Goal: Information Seeking & Learning: Learn about a topic

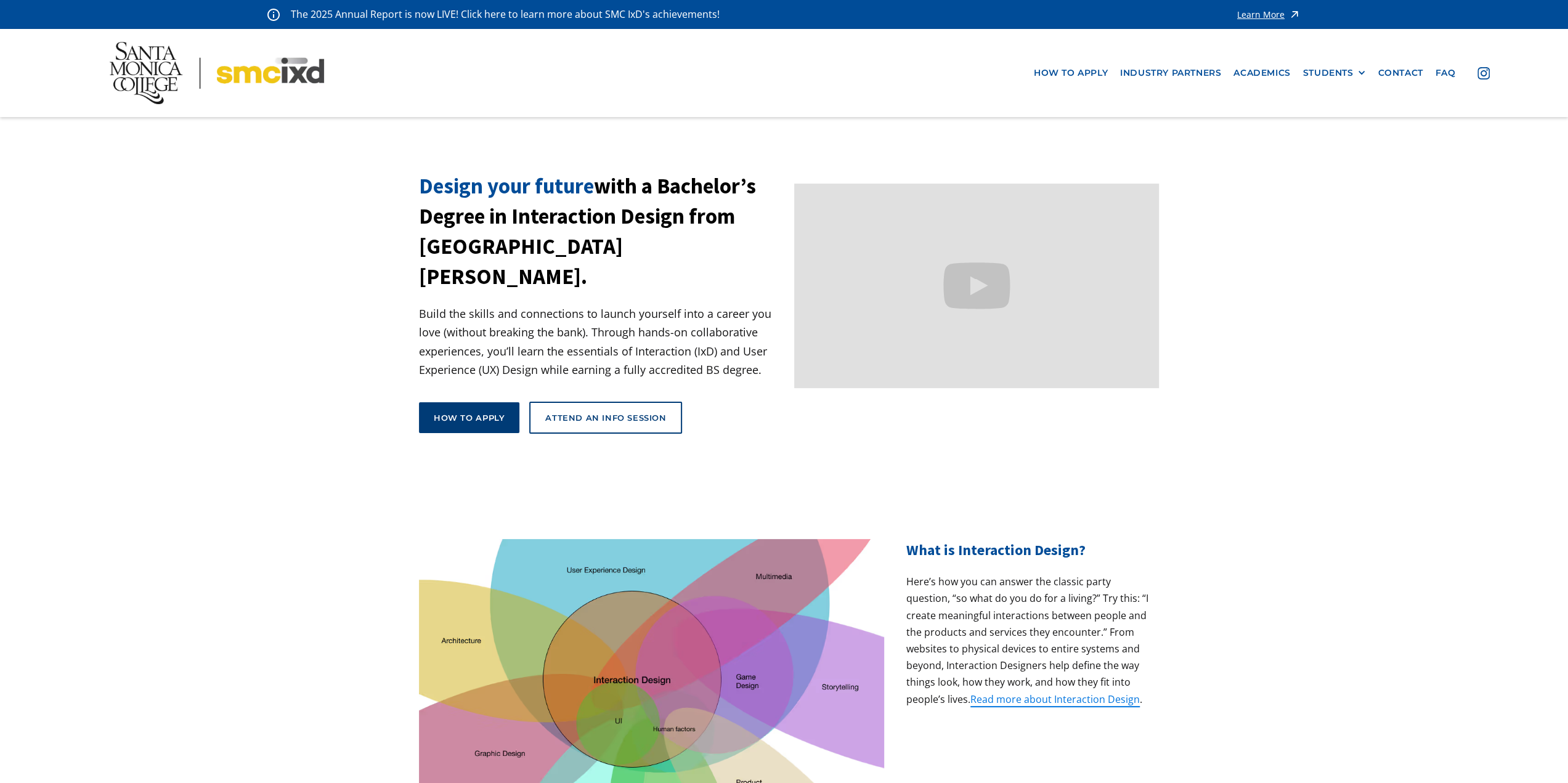
click at [481, 413] on div "How to apply" at bounding box center [468, 418] width 71 height 11
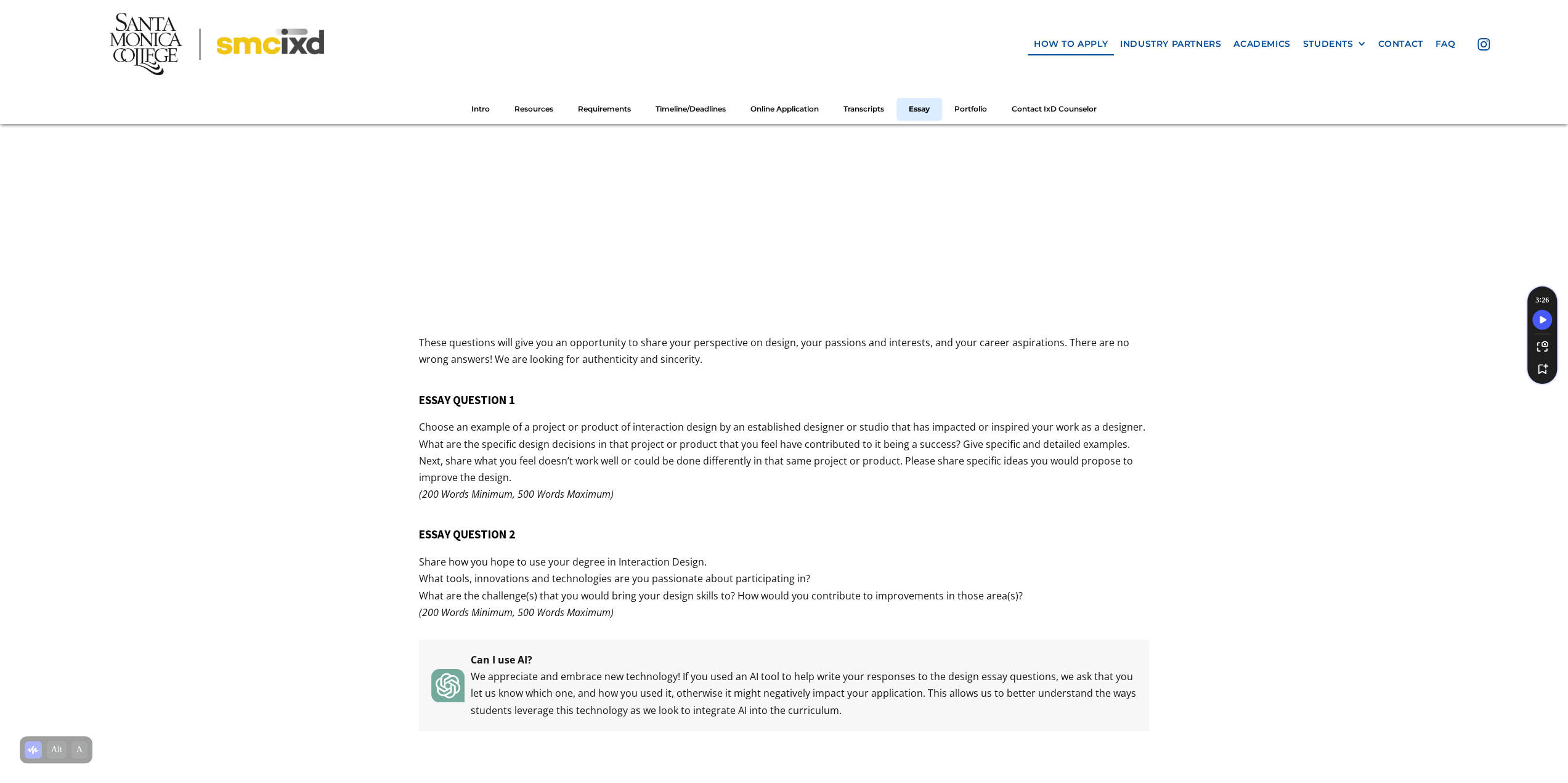
scroll to position [4556, 0]
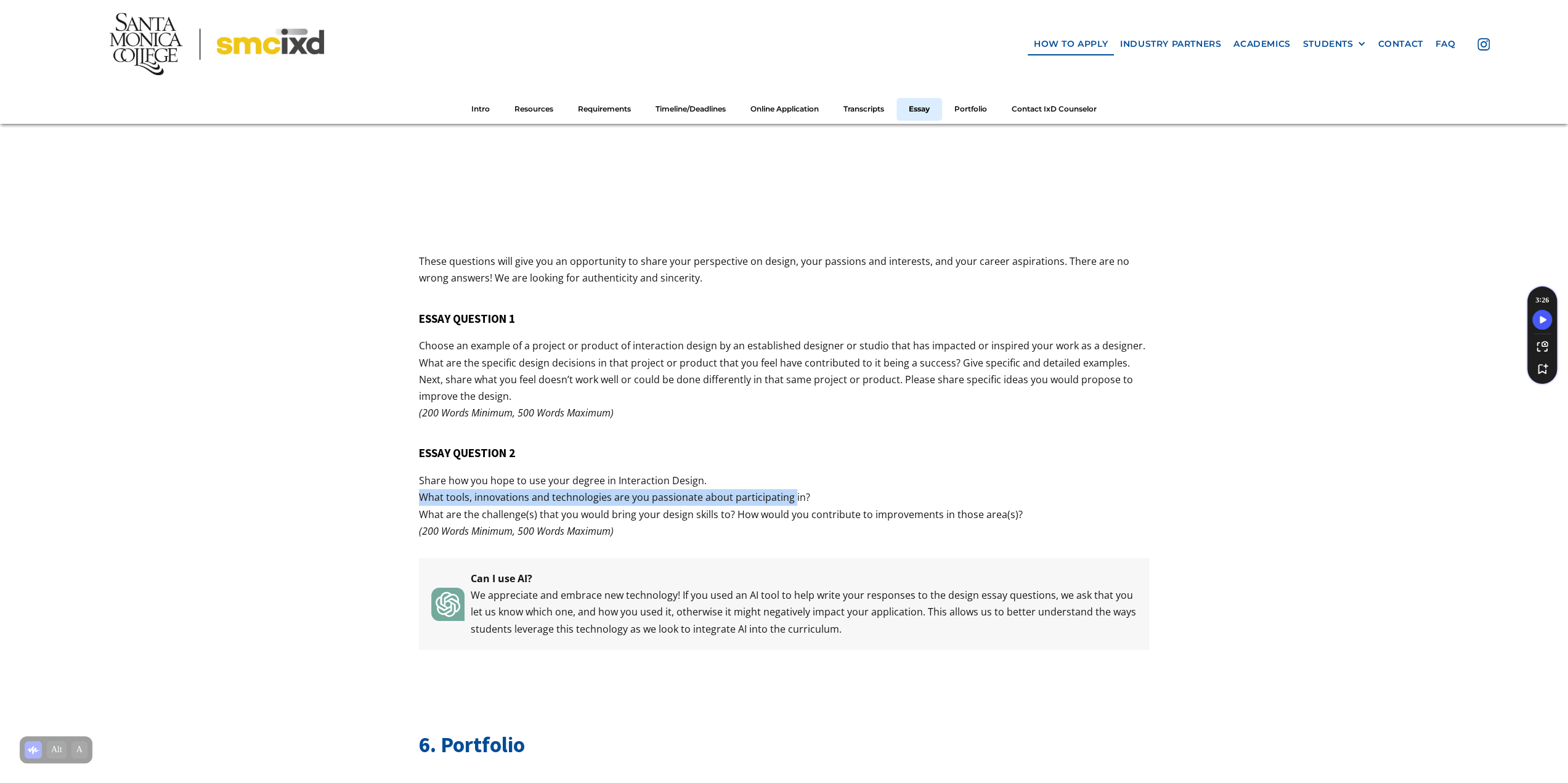
drag, startPoint x: 420, startPoint y: 491, endPoint x: 804, endPoint y: 486, distance: 384.0
click at [797, 487] on p "Share how you hope to use your degree in Interaction Design. What tools, innova…" at bounding box center [784, 506] width 730 height 67
click at [816, 483] on p "Share how you hope to use your degree in Interaction Design. What tools, innova…" at bounding box center [784, 506] width 730 height 67
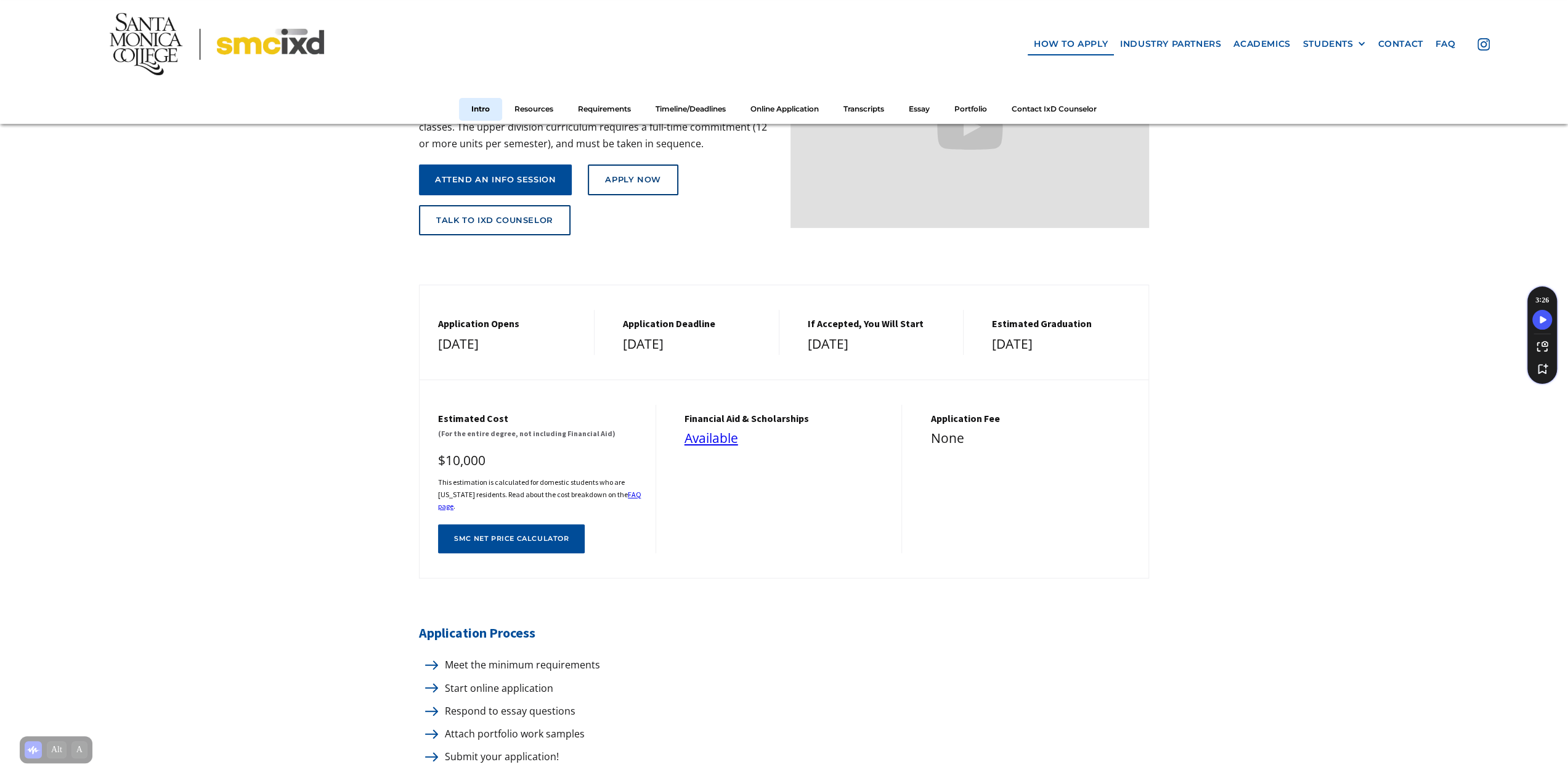
scroll to position [180, 0]
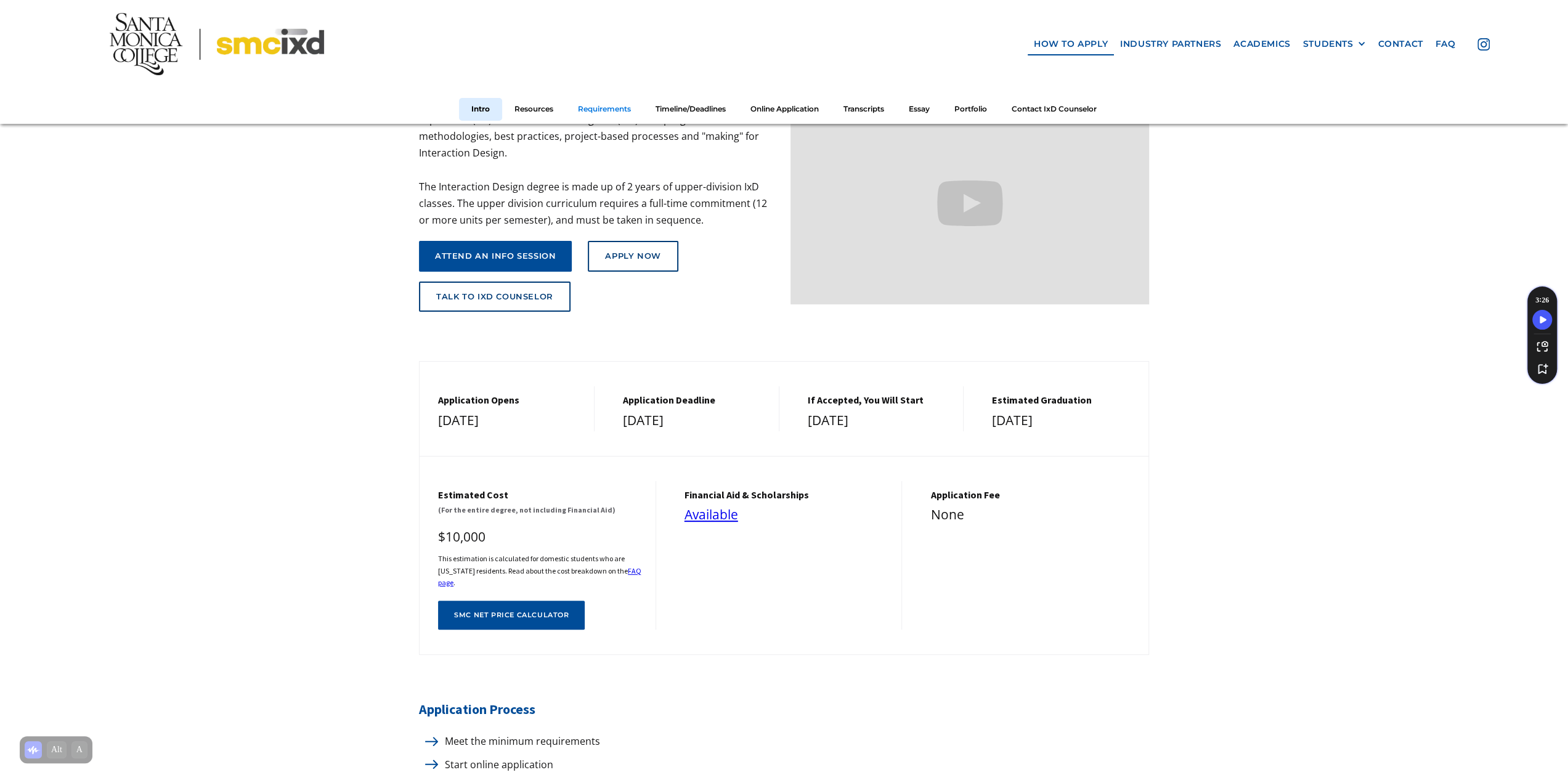
click at [602, 108] on link "Requirements" at bounding box center [605, 109] width 78 height 23
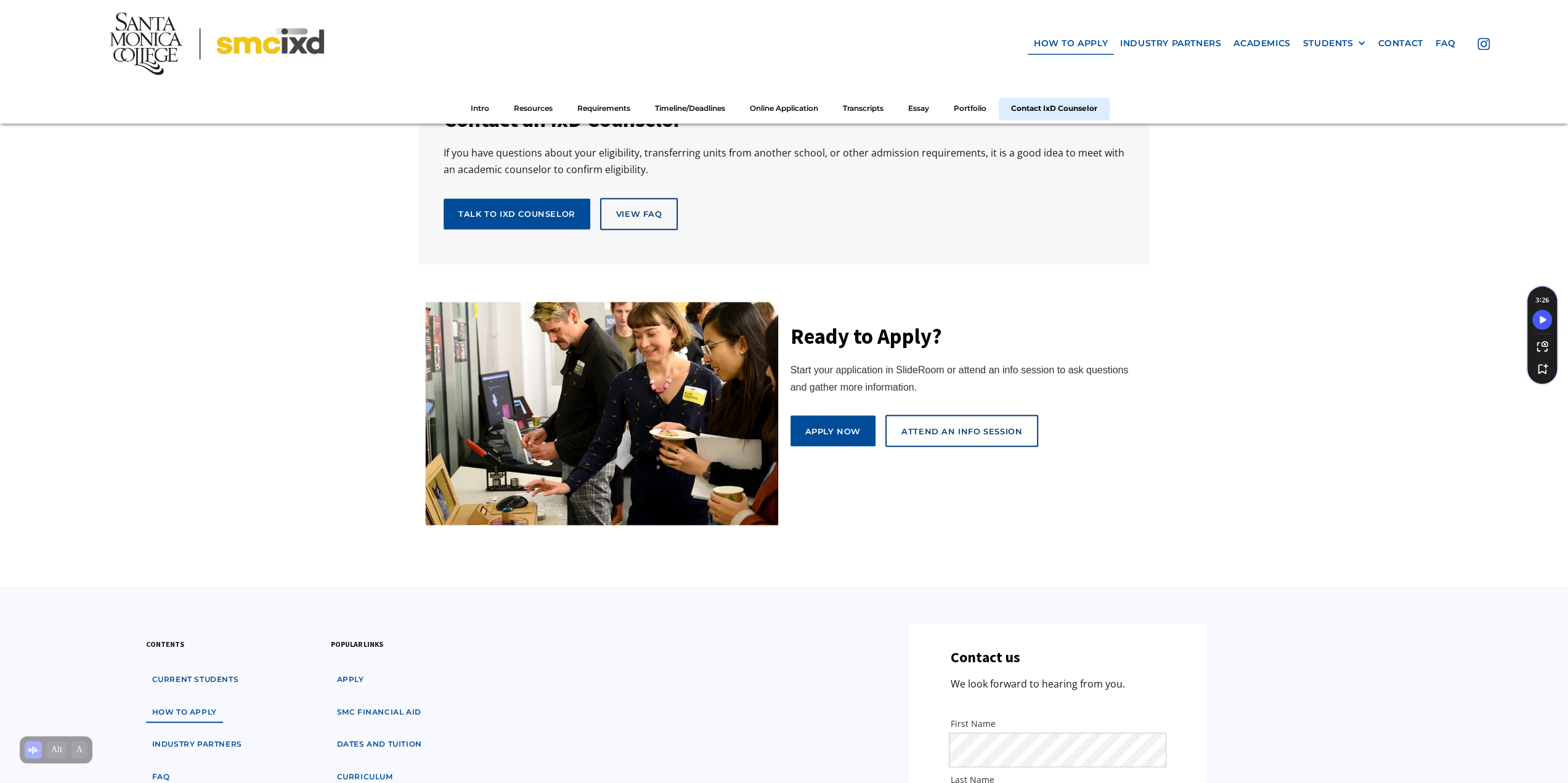
scroll to position [6550, 0]
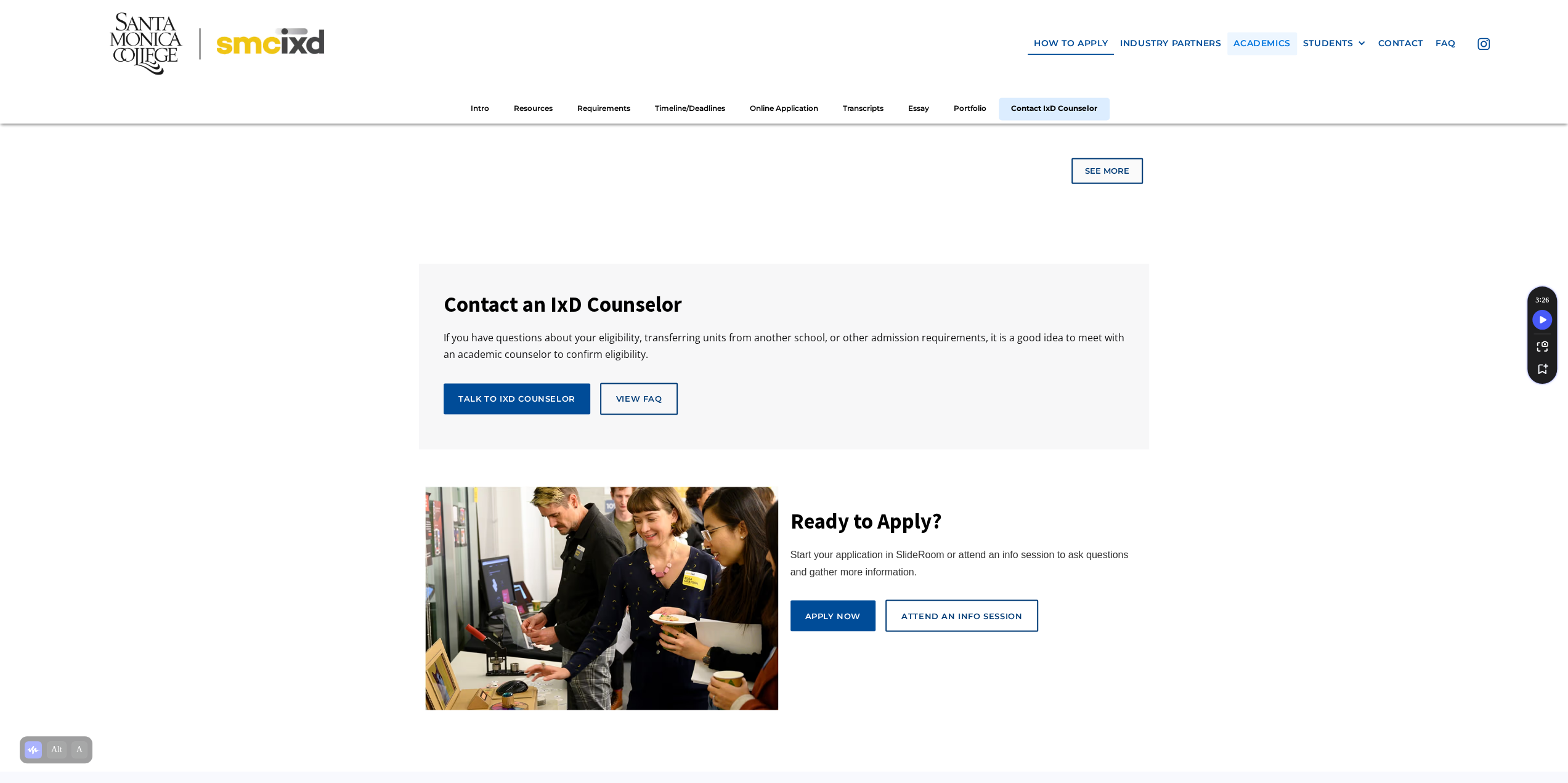
click at [1277, 46] on link "Academics" at bounding box center [1261, 44] width 69 height 23
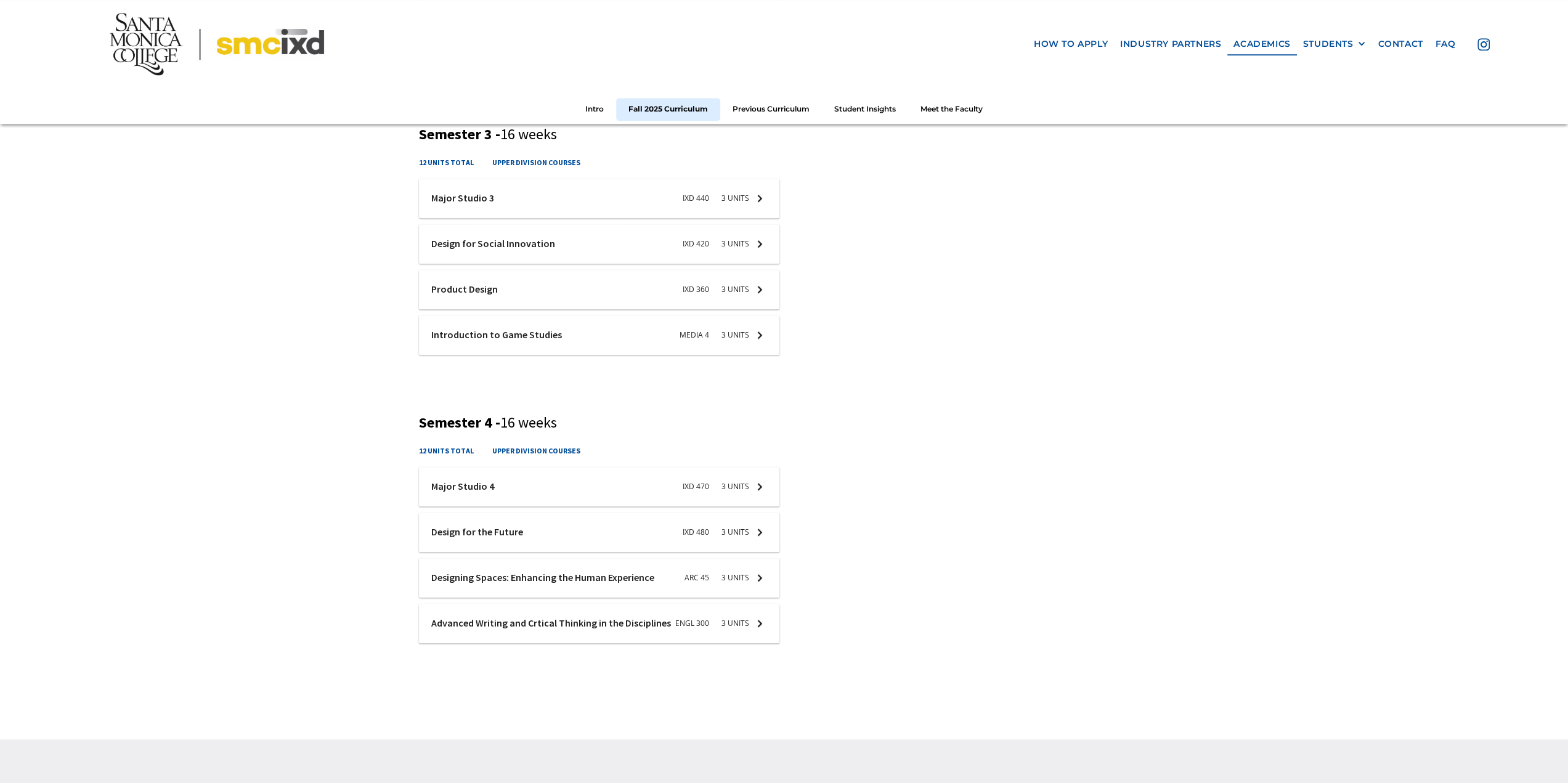
scroll to position [1109, 0]
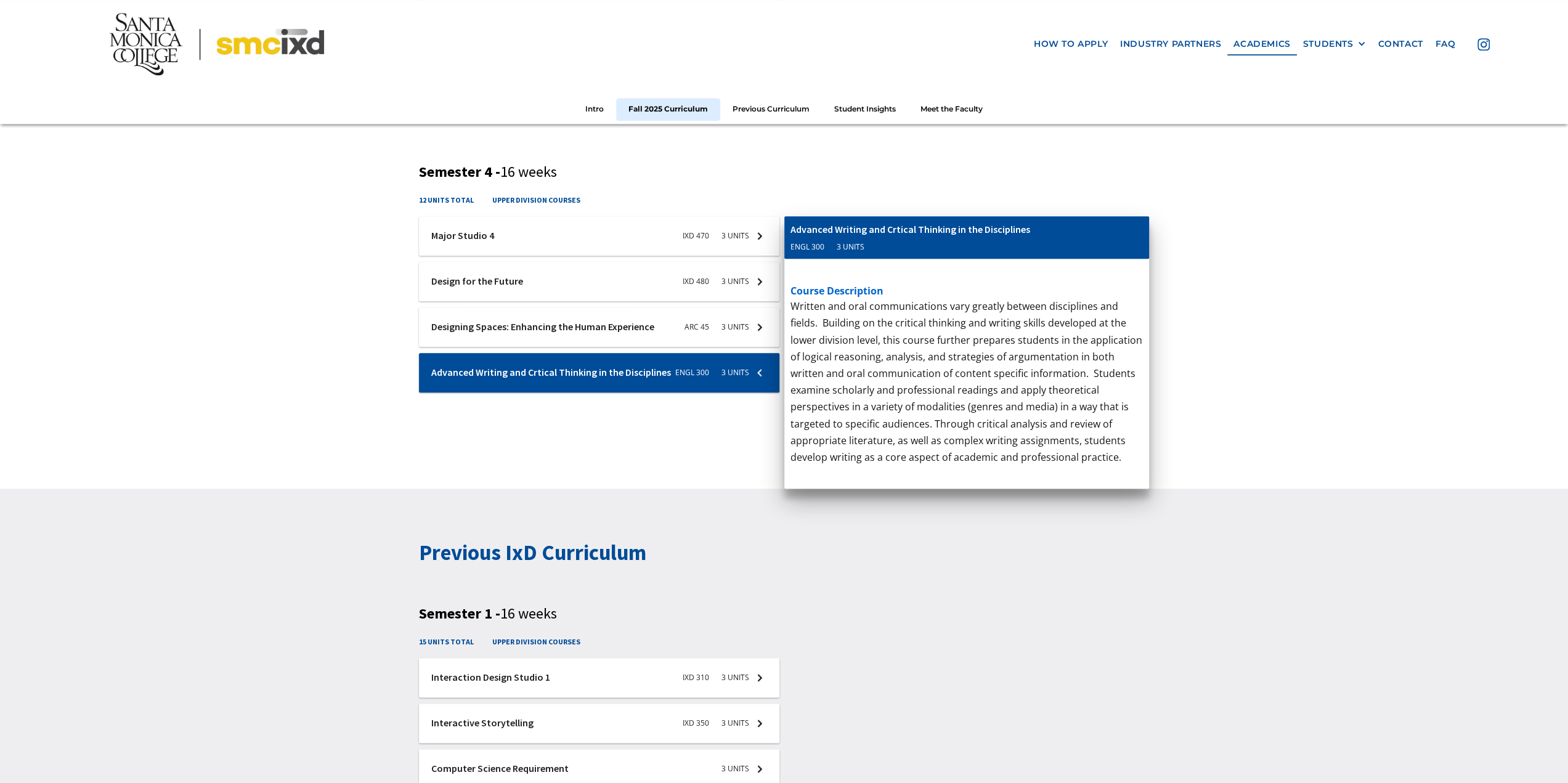
scroll to position [1294, 0]
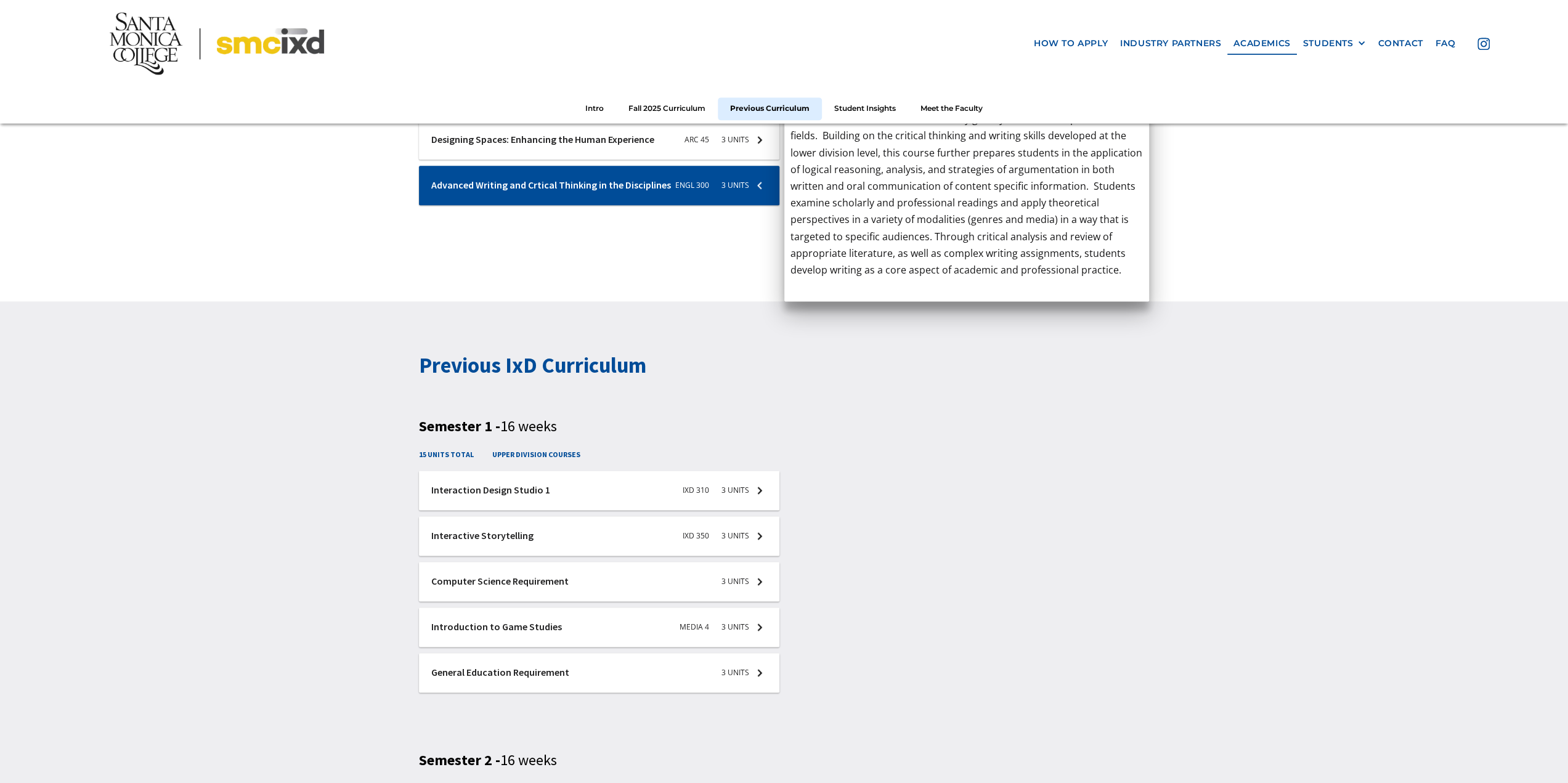
scroll to position [1479, 0]
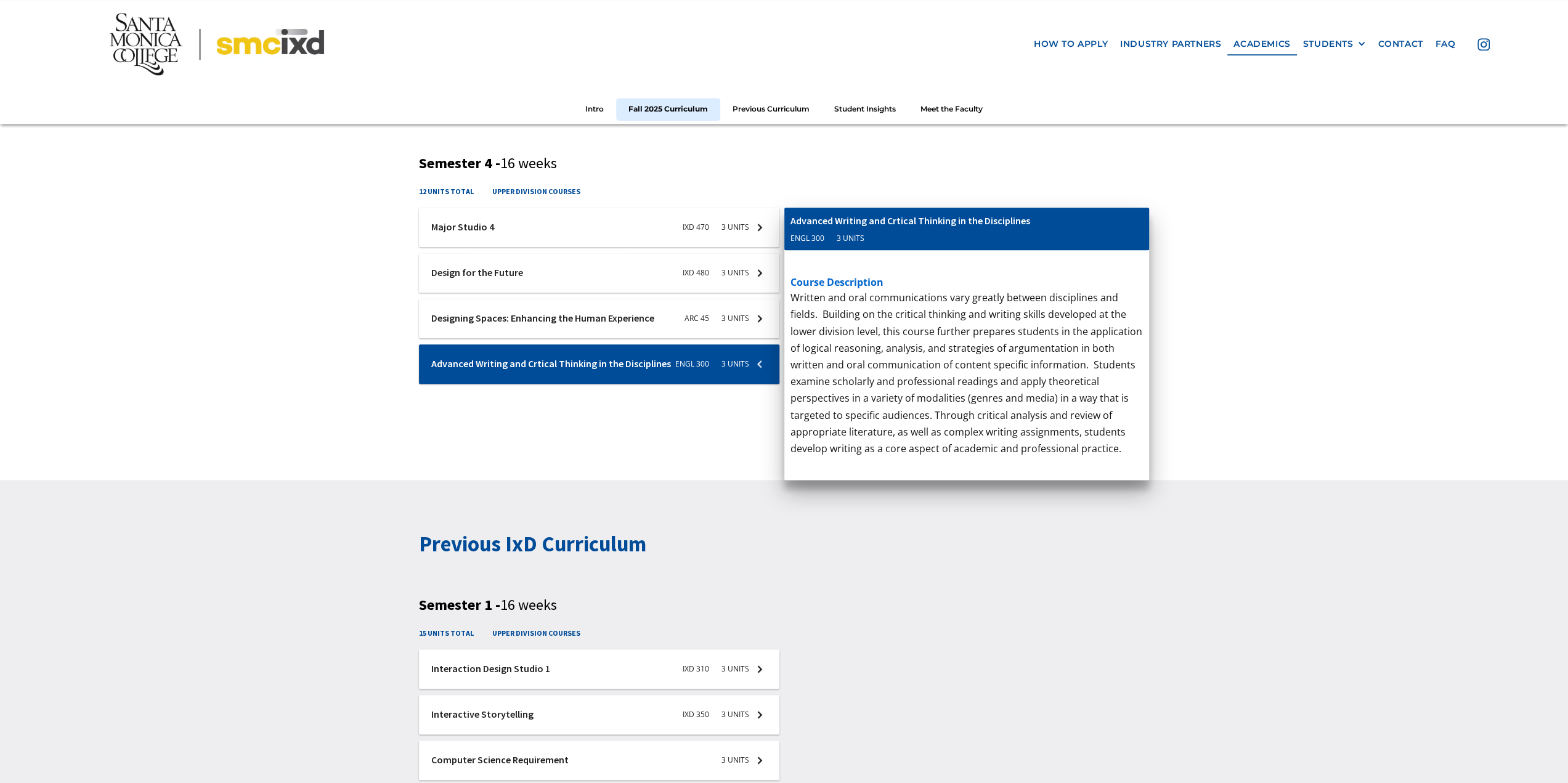
scroll to position [1356, 0]
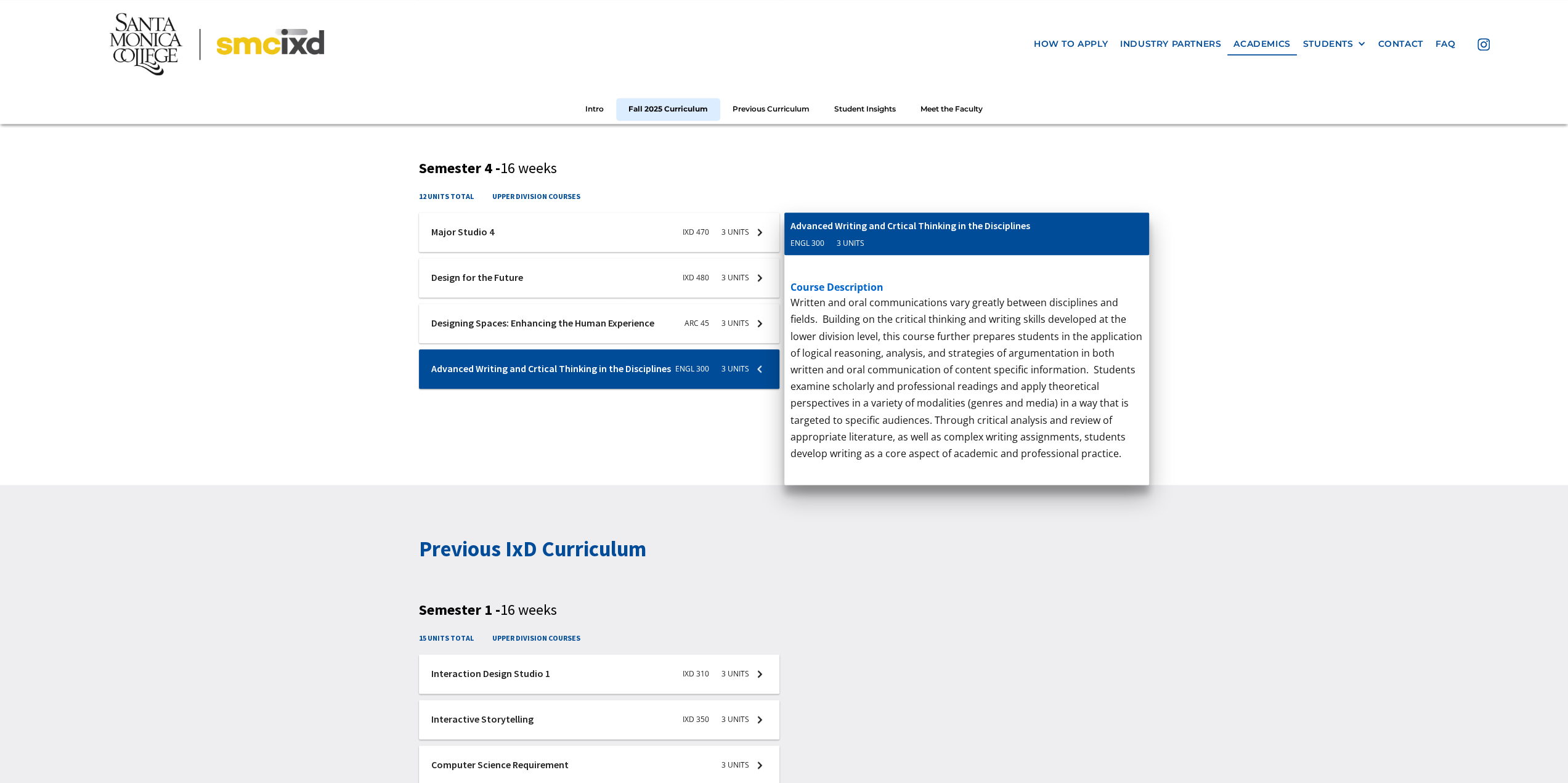
click at [716, 397] on div "ixd-470-studio-4 Major Studio 4 IXD 470 3 units course description This is a ca…" at bounding box center [784, 308] width 730 height 192
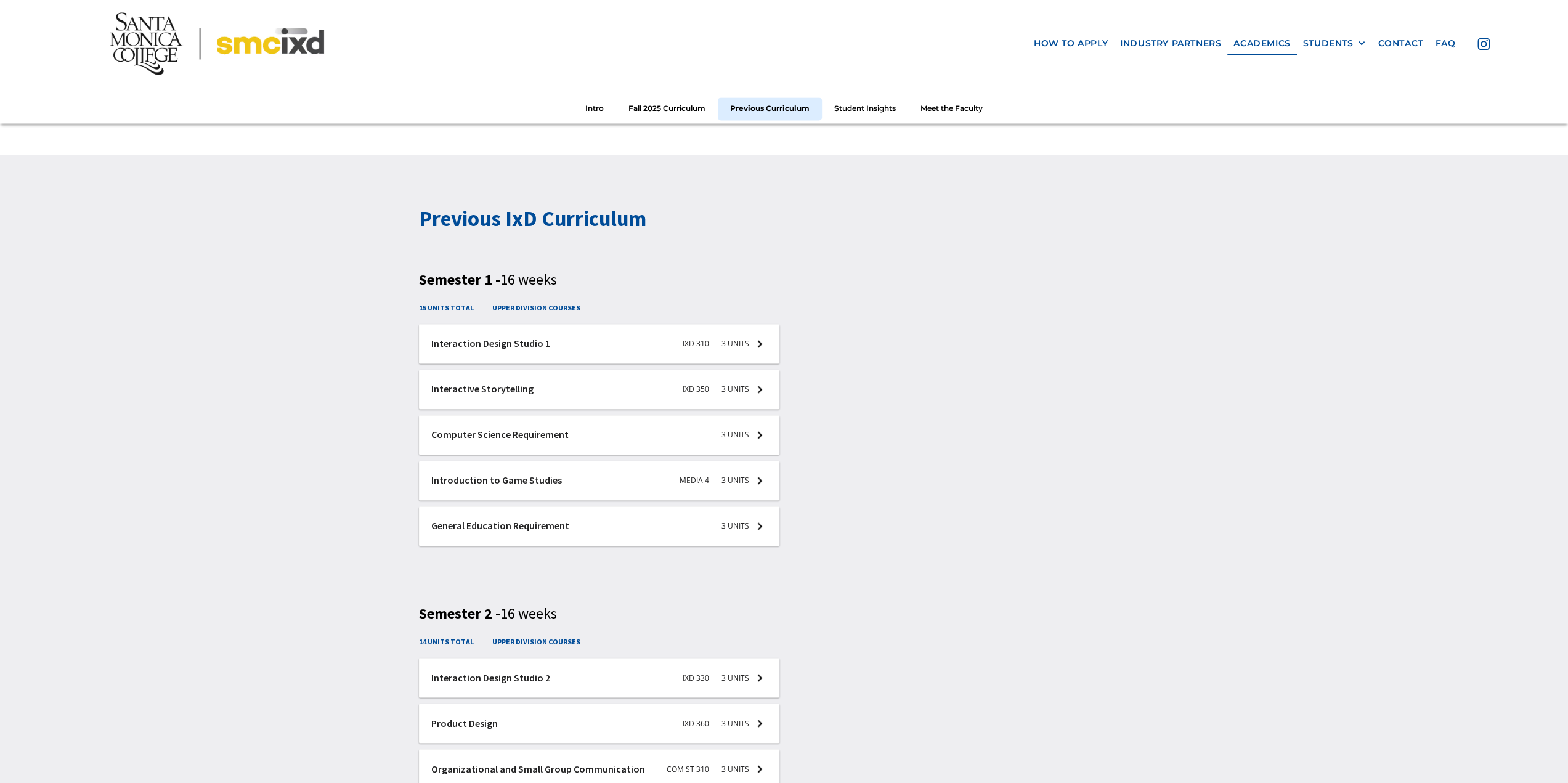
scroll to position [1603, 0]
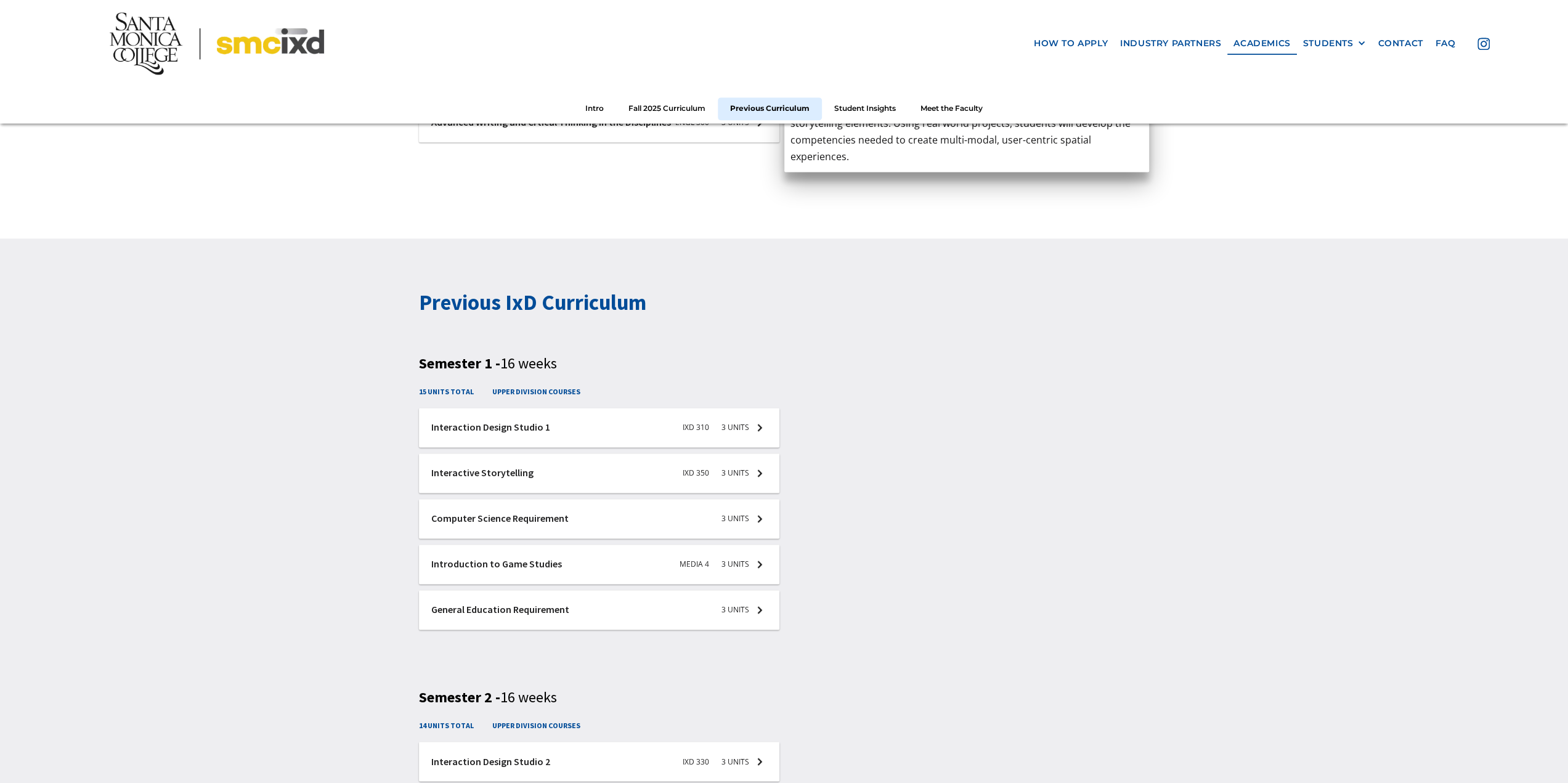
click at [726, 427] on div at bounding box center [598, 427] width 360 height 40
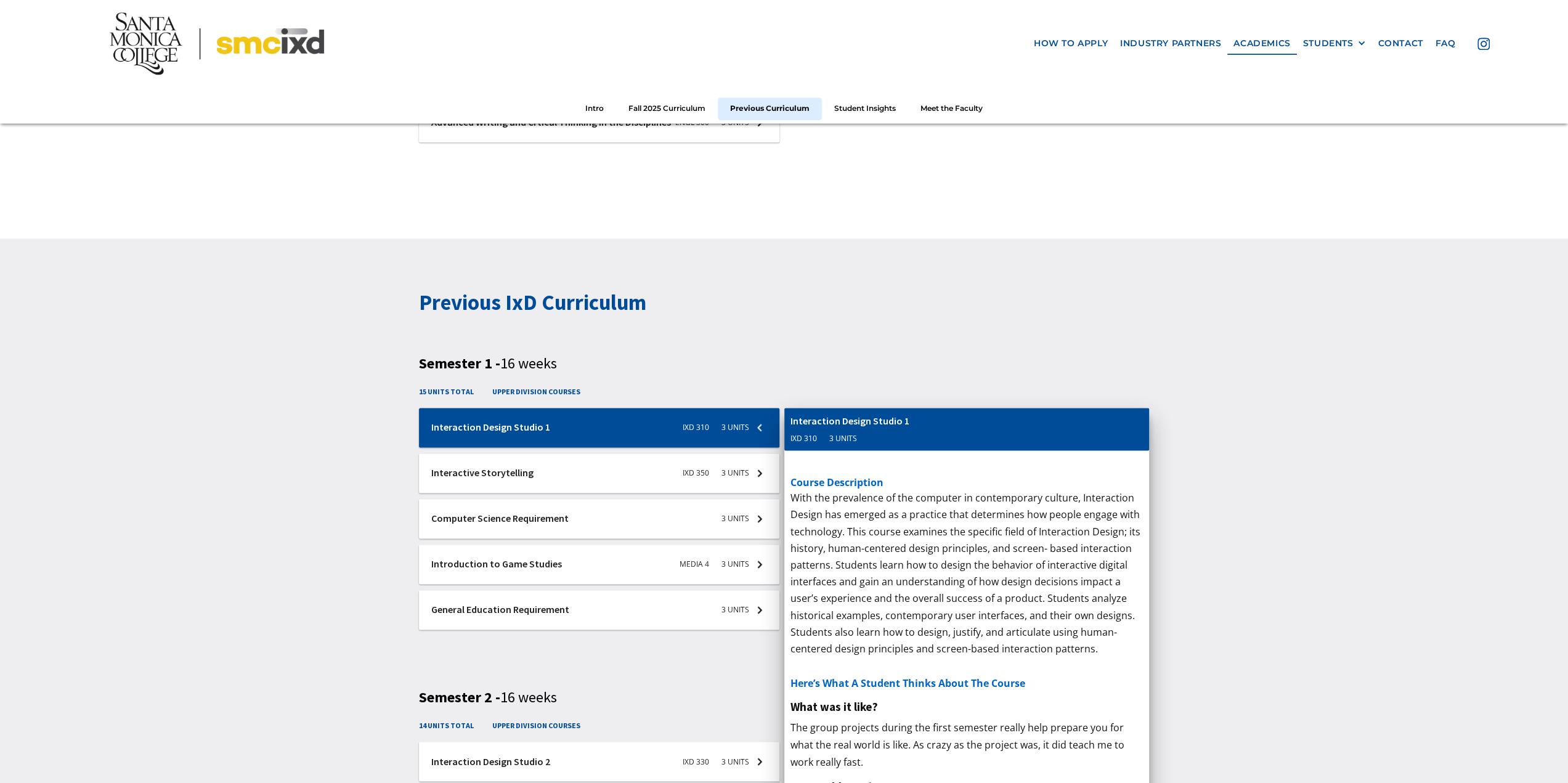
click at [667, 448] on div at bounding box center [598, 427] width 360 height 40
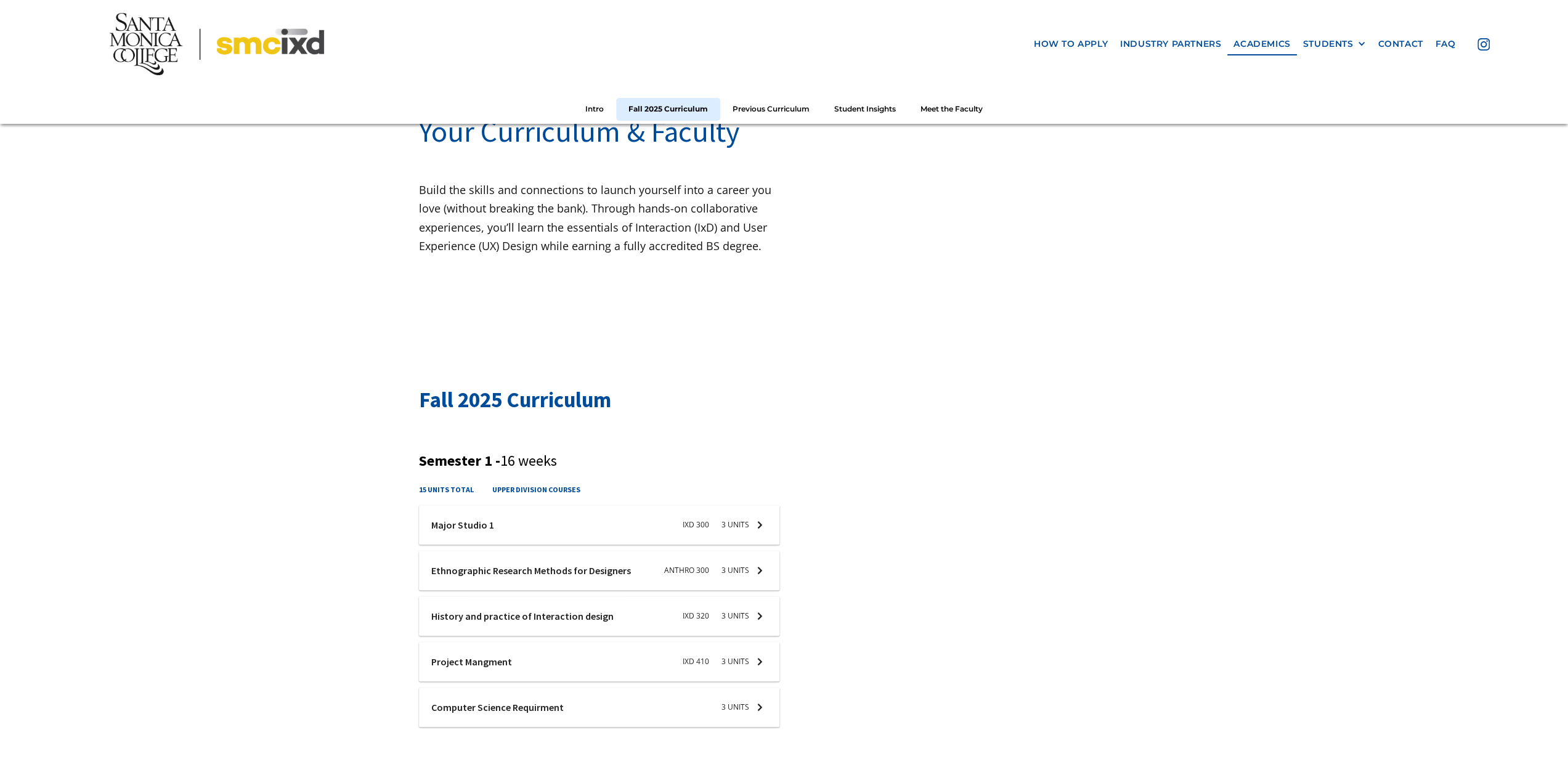
scroll to position [61, 0]
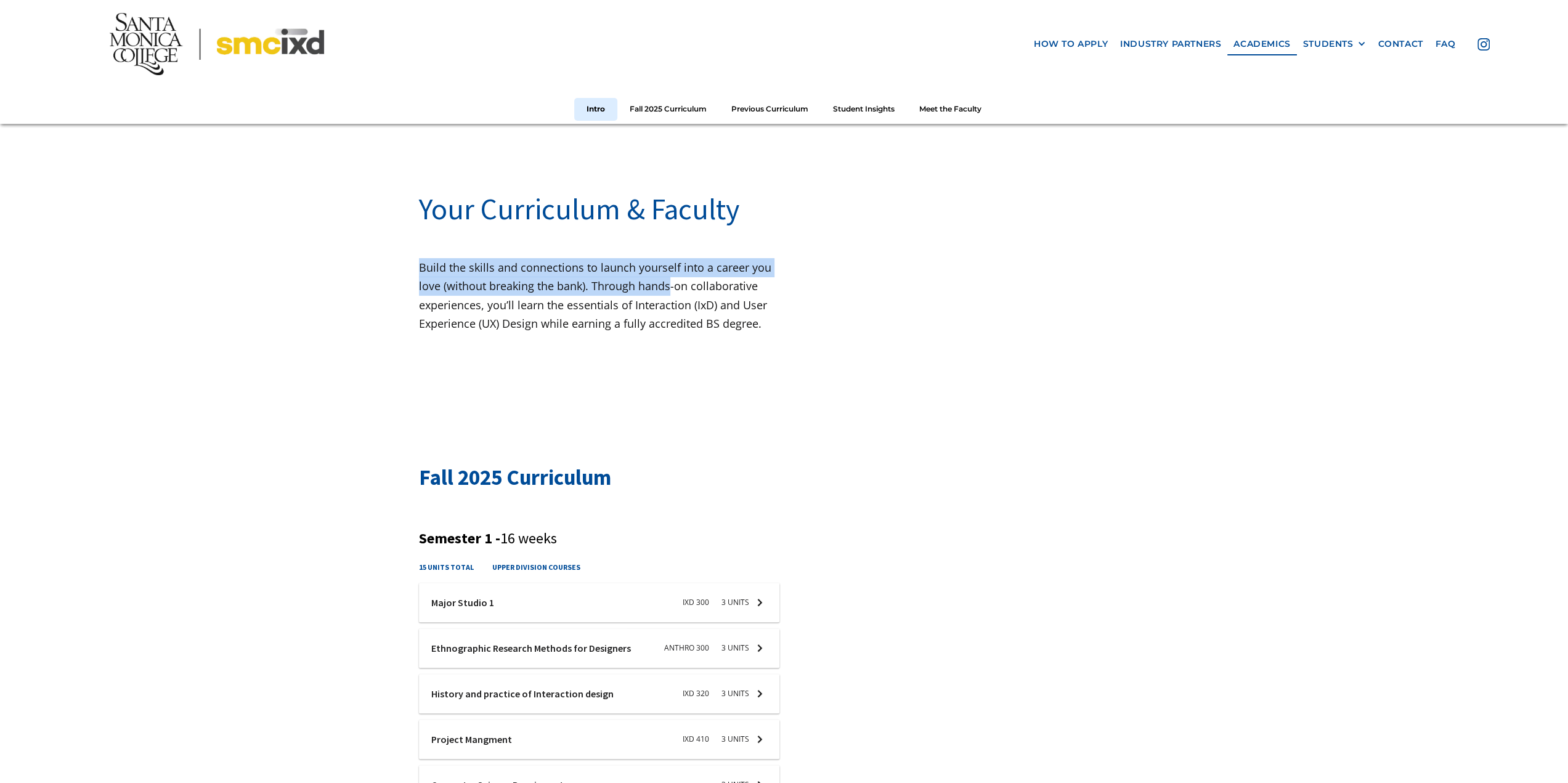
drag, startPoint x: 422, startPoint y: 268, endPoint x: 764, endPoint y: 297, distance: 343.2
click at [672, 289] on p "Build the skills and connections to launch yourself into a career you love (wit…" at bounding box center [602, 296] width 366 height 75
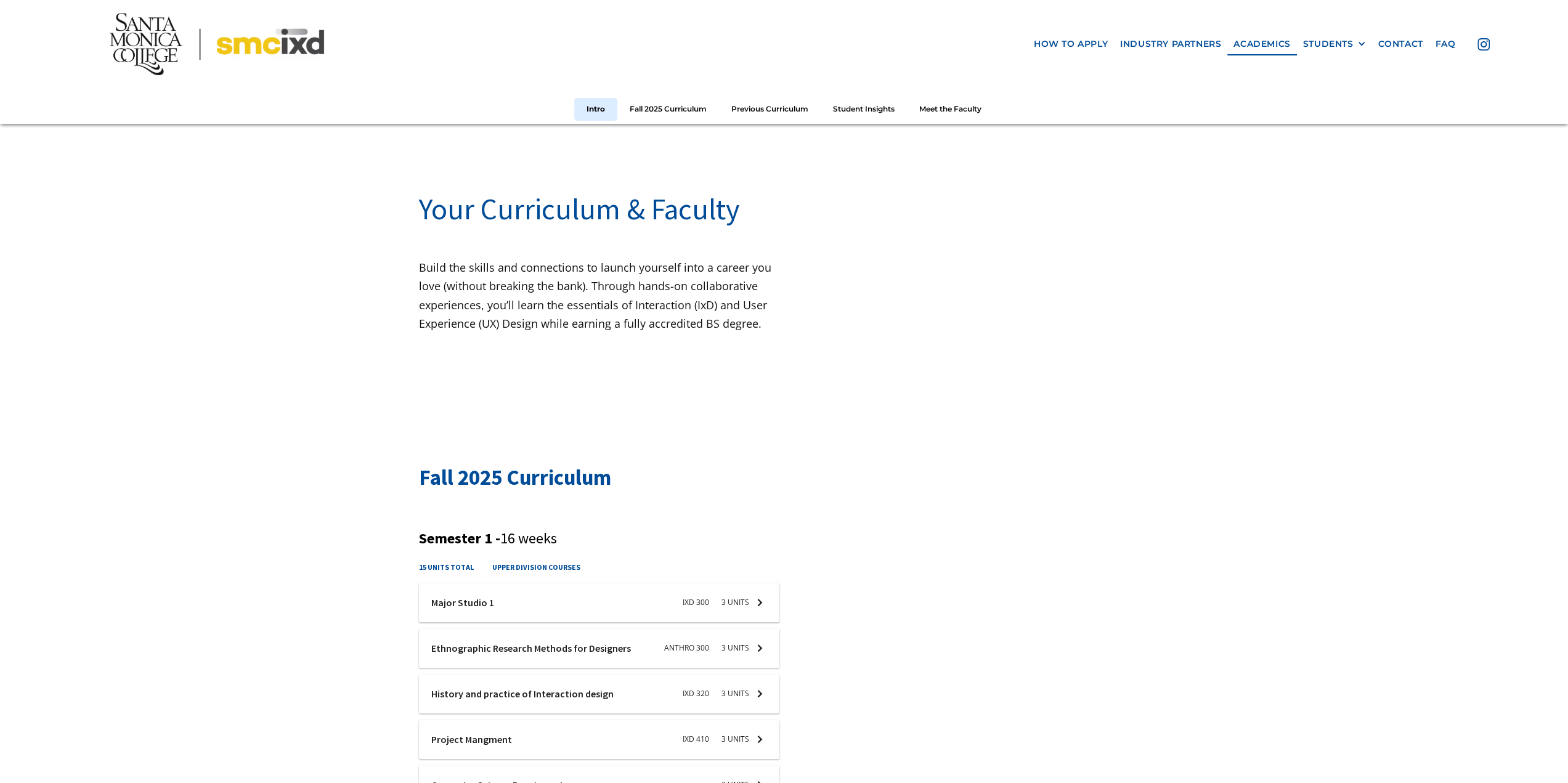
click at [771, 297] on p "Build the skills and connections to launch yourself into a career you love (wit…" at bounding box center [602, 296] width 366 height 75
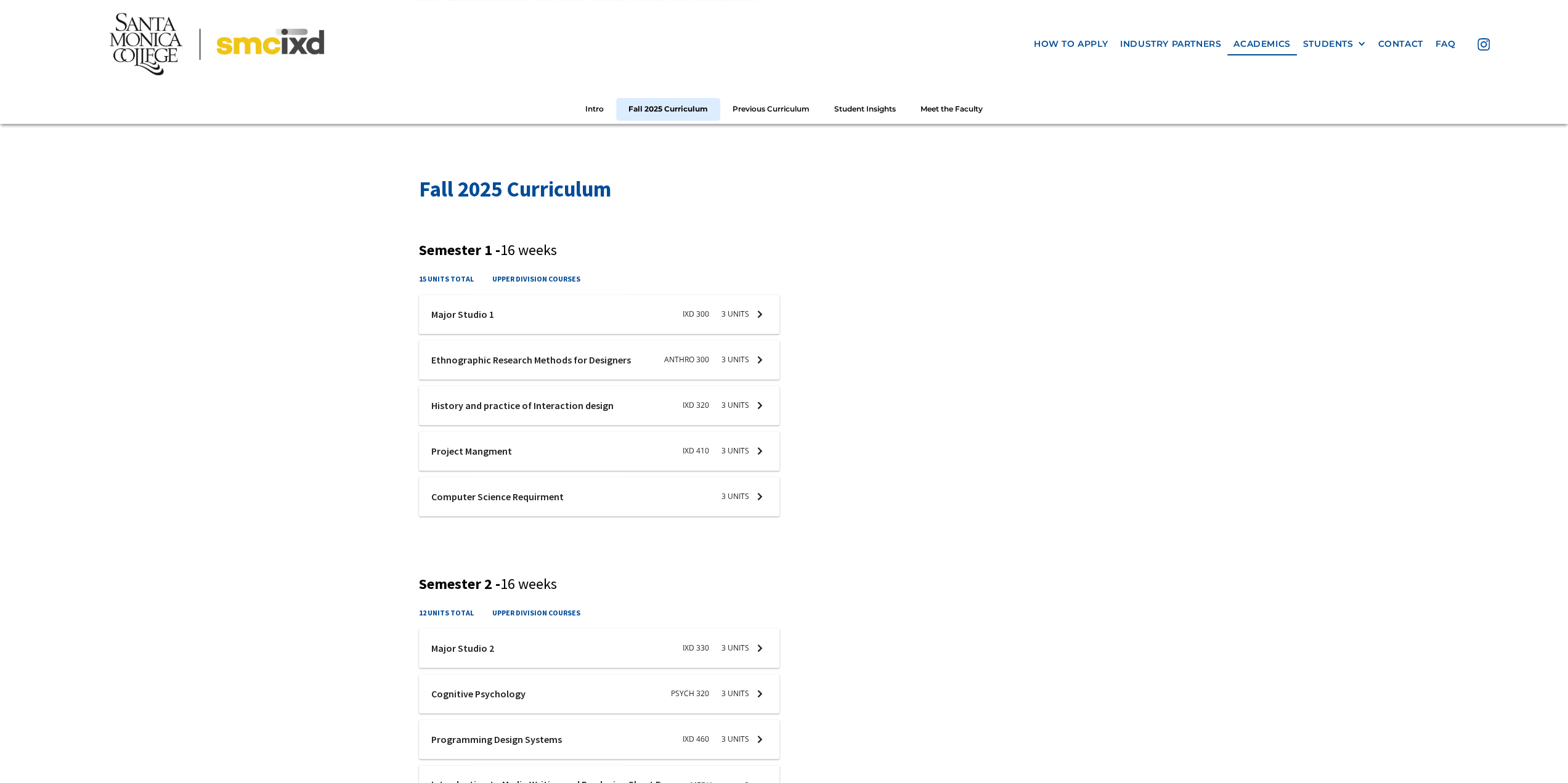
scroll to position [370, 0]
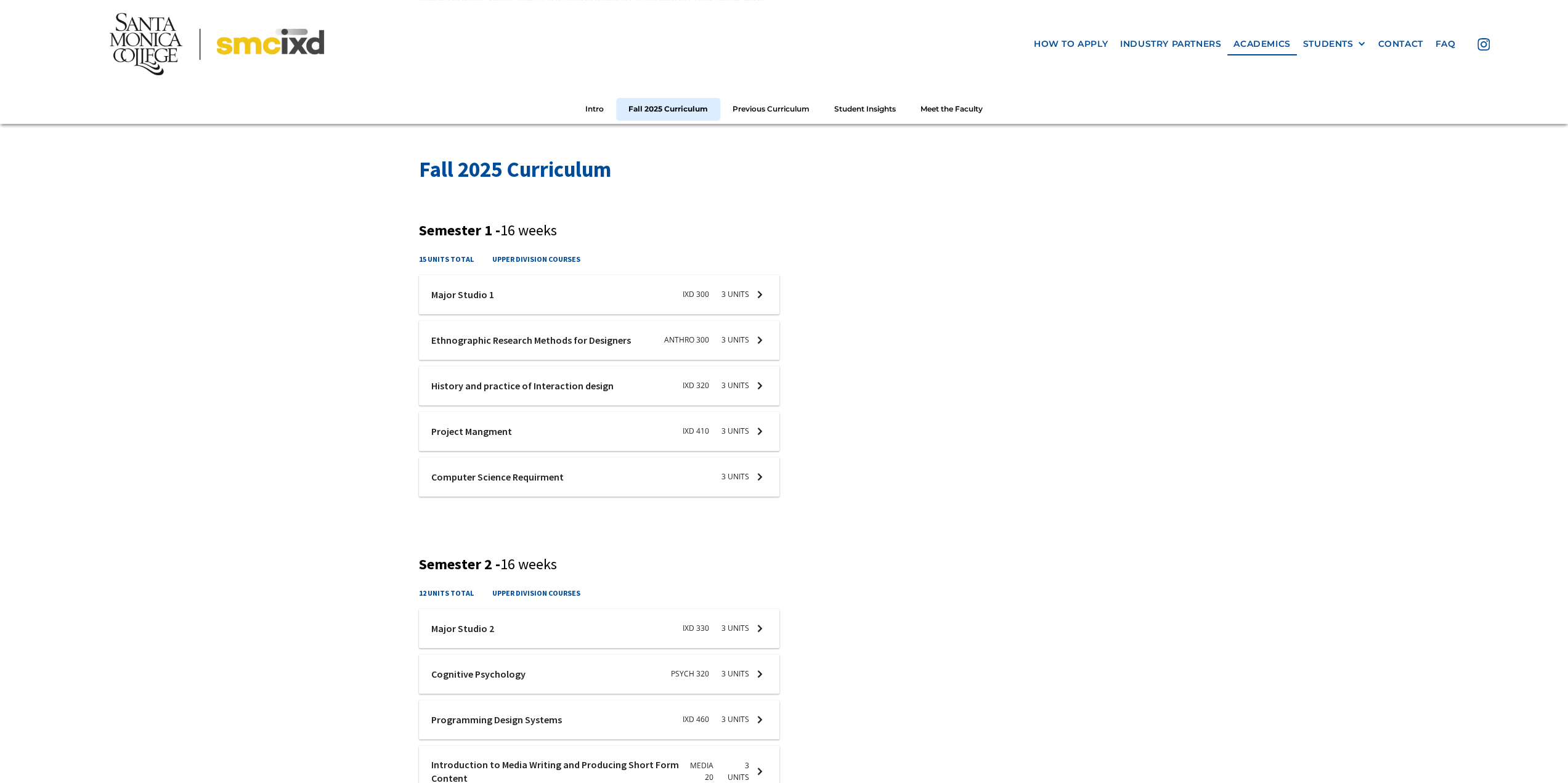
click at [749, 314] on div at bounding box center [598, 294] width 360 height 40
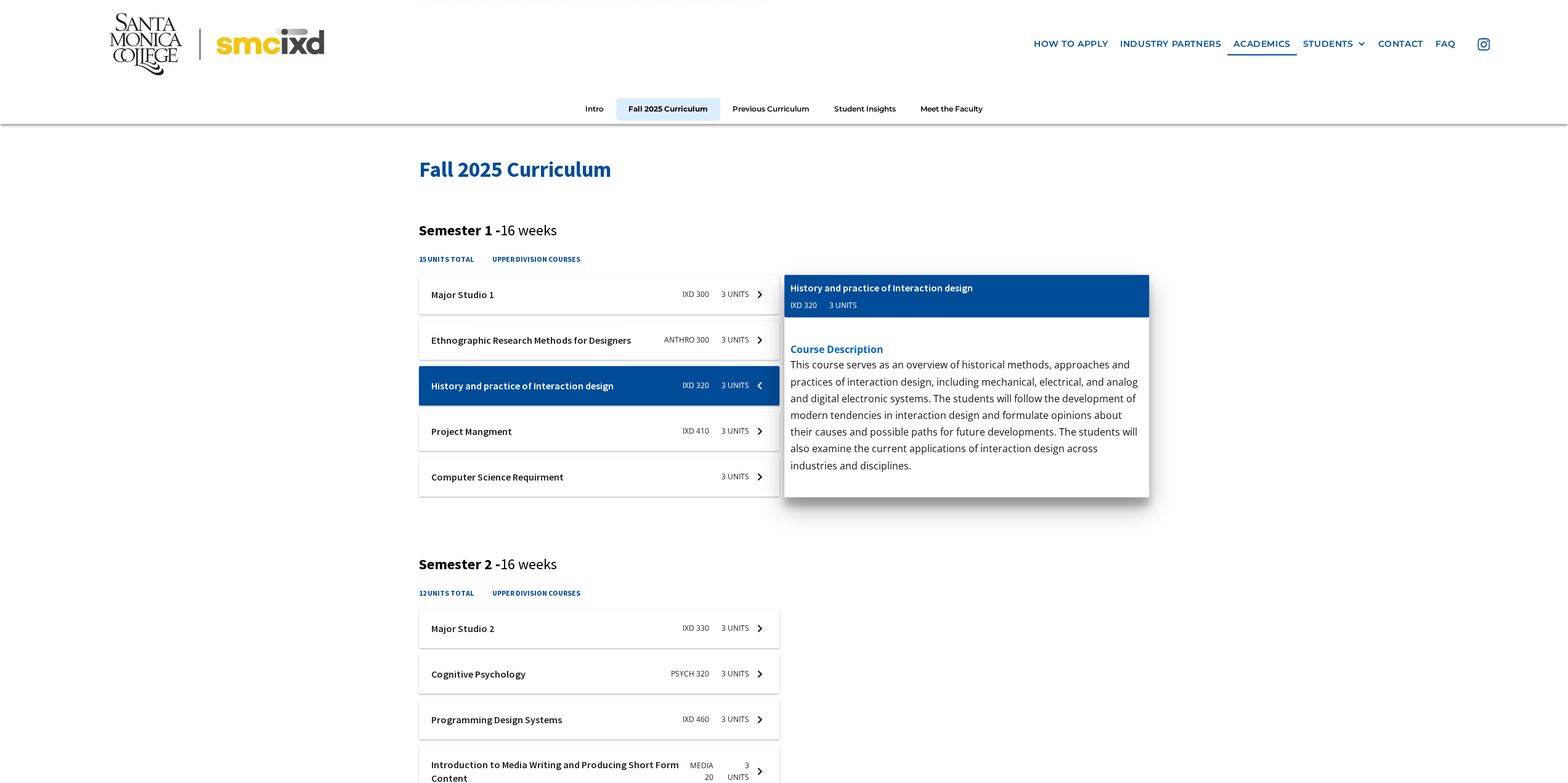
click at [142, 44] on img at bounding box center [216, 44] width 214 height 63
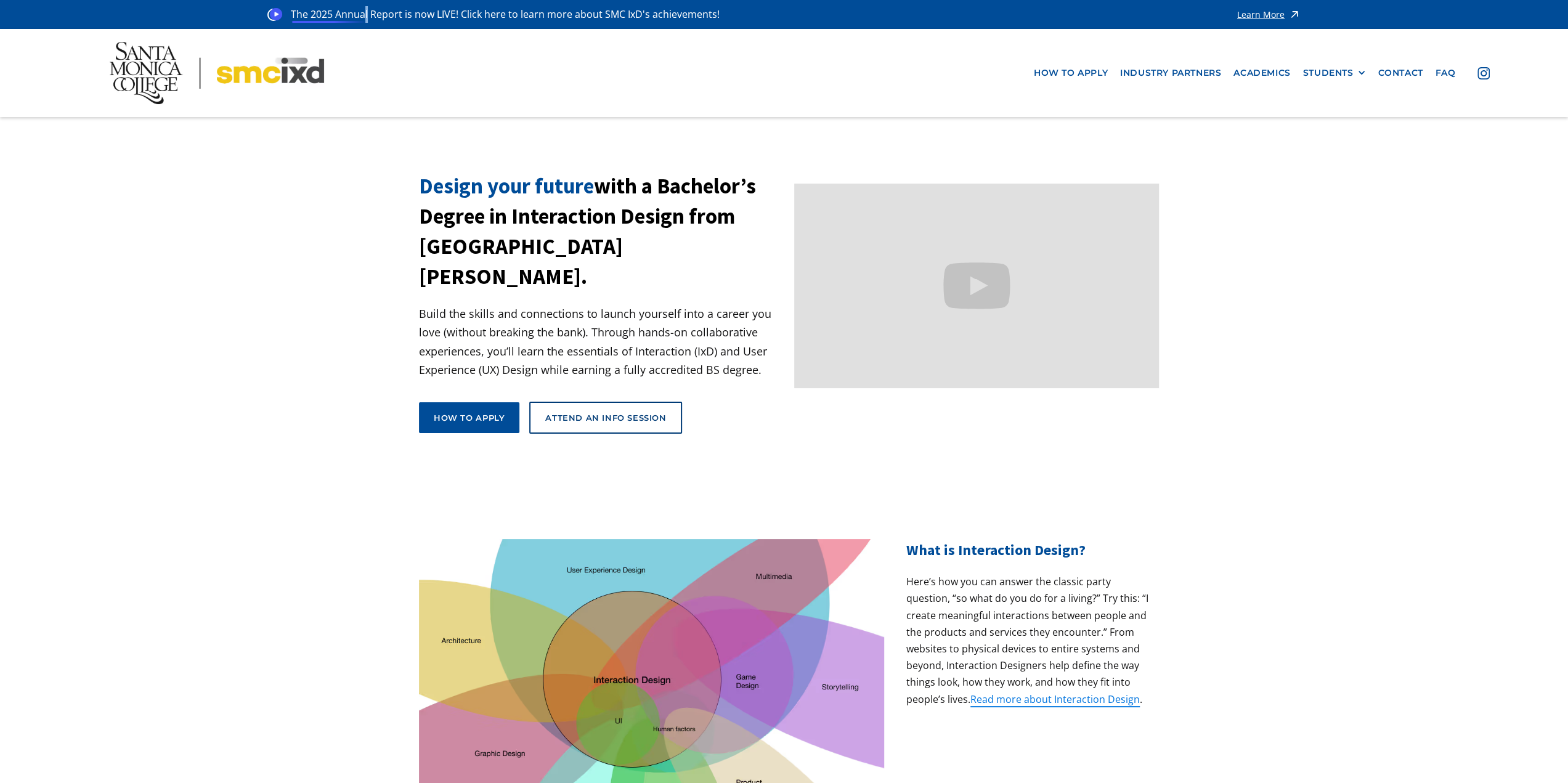
click at [368, 13] on p "The 2025 Annual Report is now LIVE! Click here to learn more about SMC IxD's ac…" at bounding box center [506, 14] width 430 height 16
click at [274, 19] on circle "Speechify Inline player Play button" at bounding box center [276, 14] width 12 height 12
click at [270, 16] on icon "Speechify Inline player Pause button" at bounding box center [276, 14] width 12 height 12
click at [268, 16] on button "Speechify Inline player play button" at bounding box center [276, 16] width 17 height 17
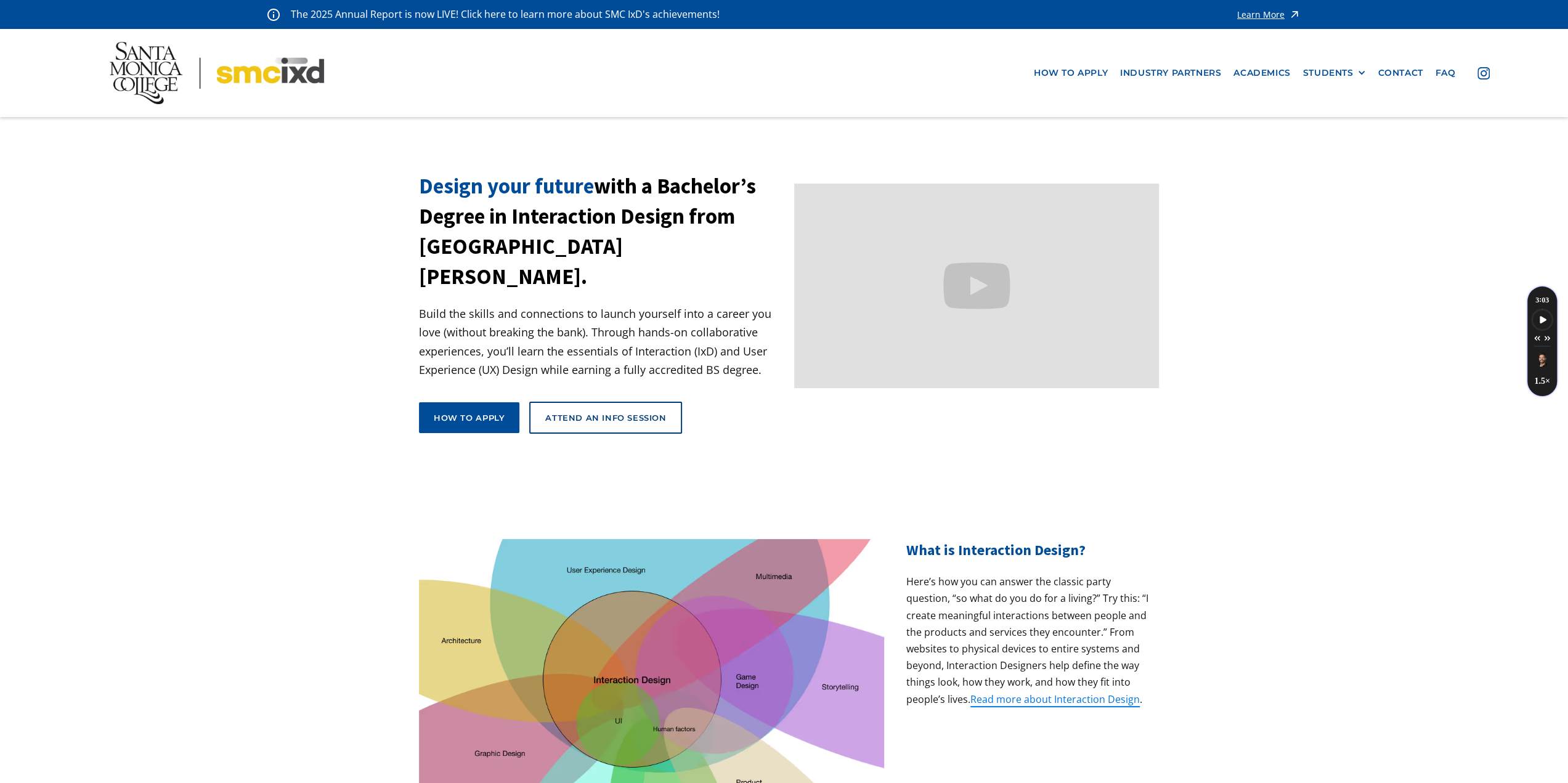
click at [1257, 13] on div "Learn More" at bounding box center [1261, 14] width 47 height 9
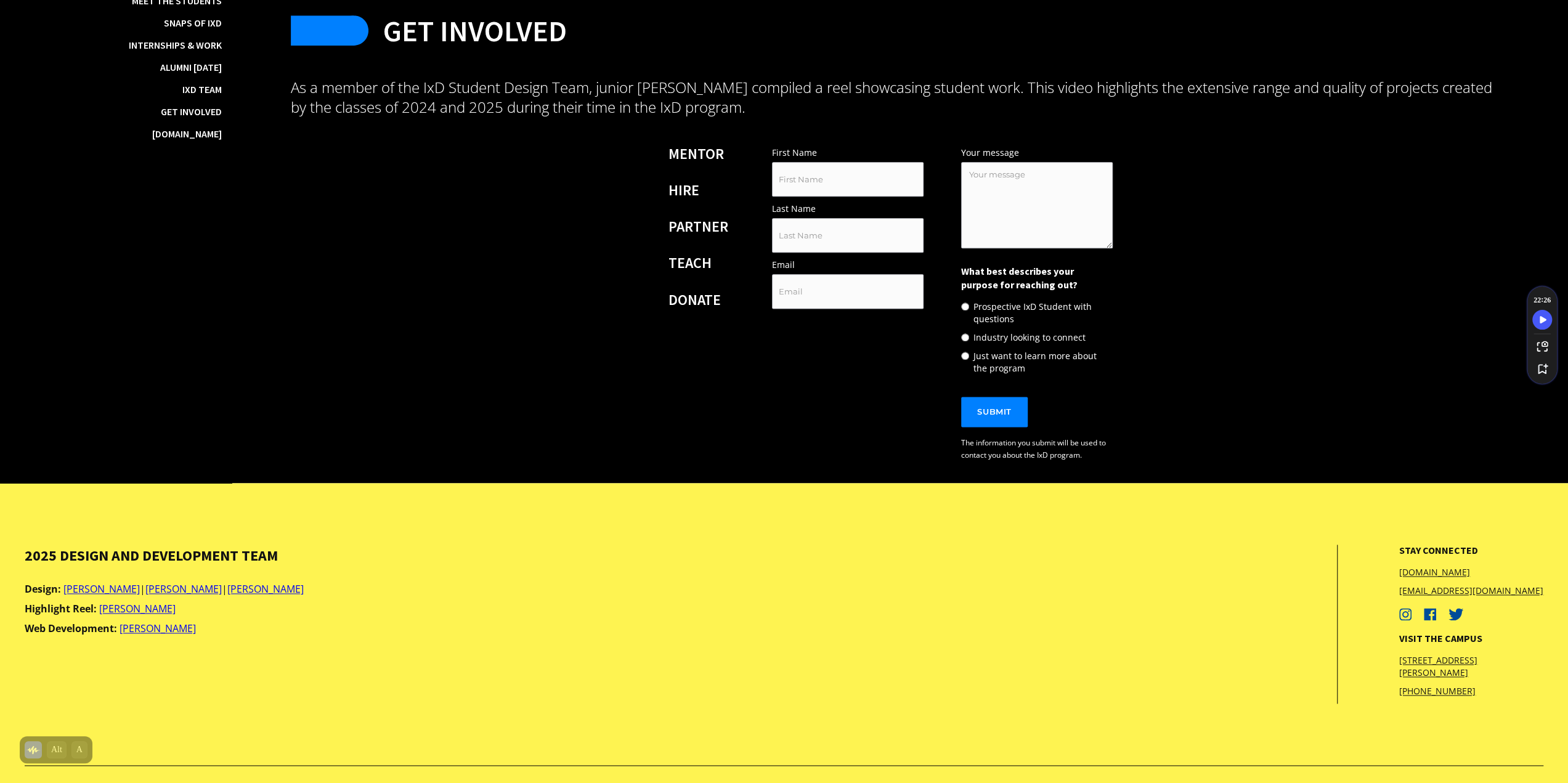
scroll to position [20307, 0]
